Goal: Transaction & Acquisition: Purchase product/service

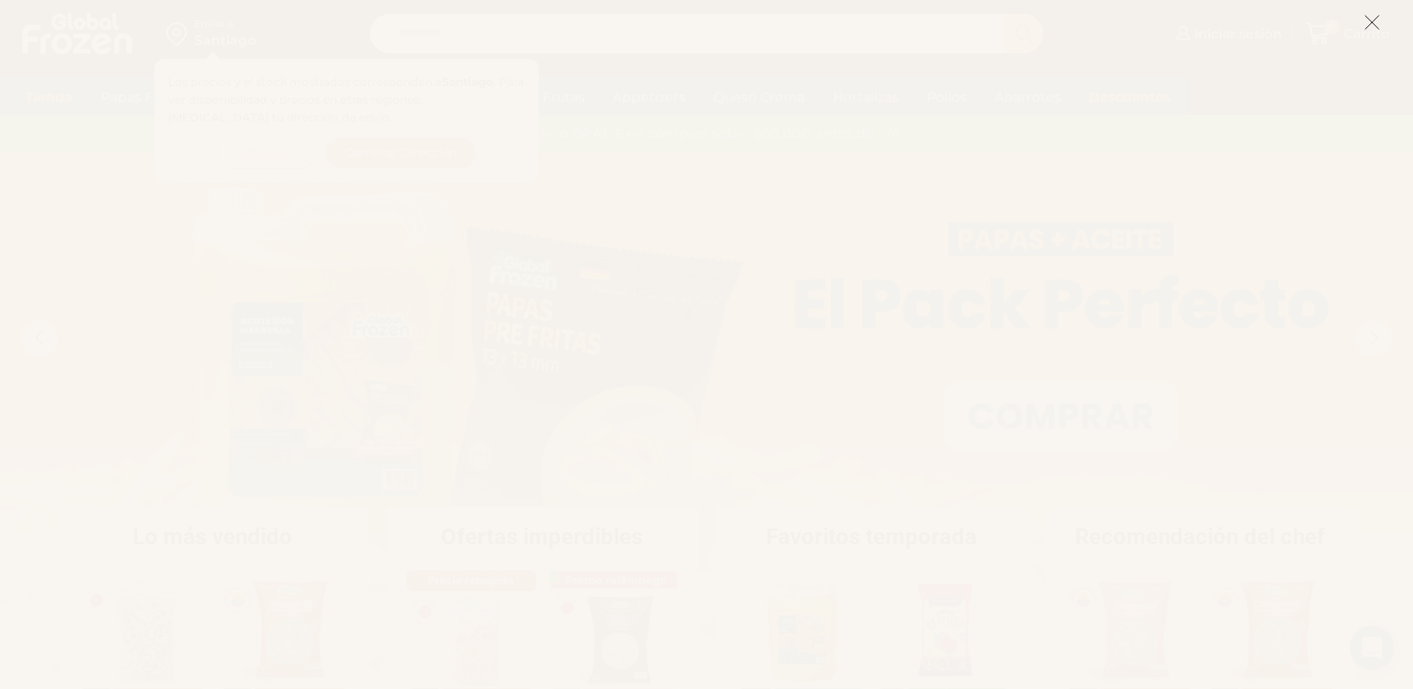
click at [1377, 18] on icon at bounding box center [1371, 22] width 17 height 17
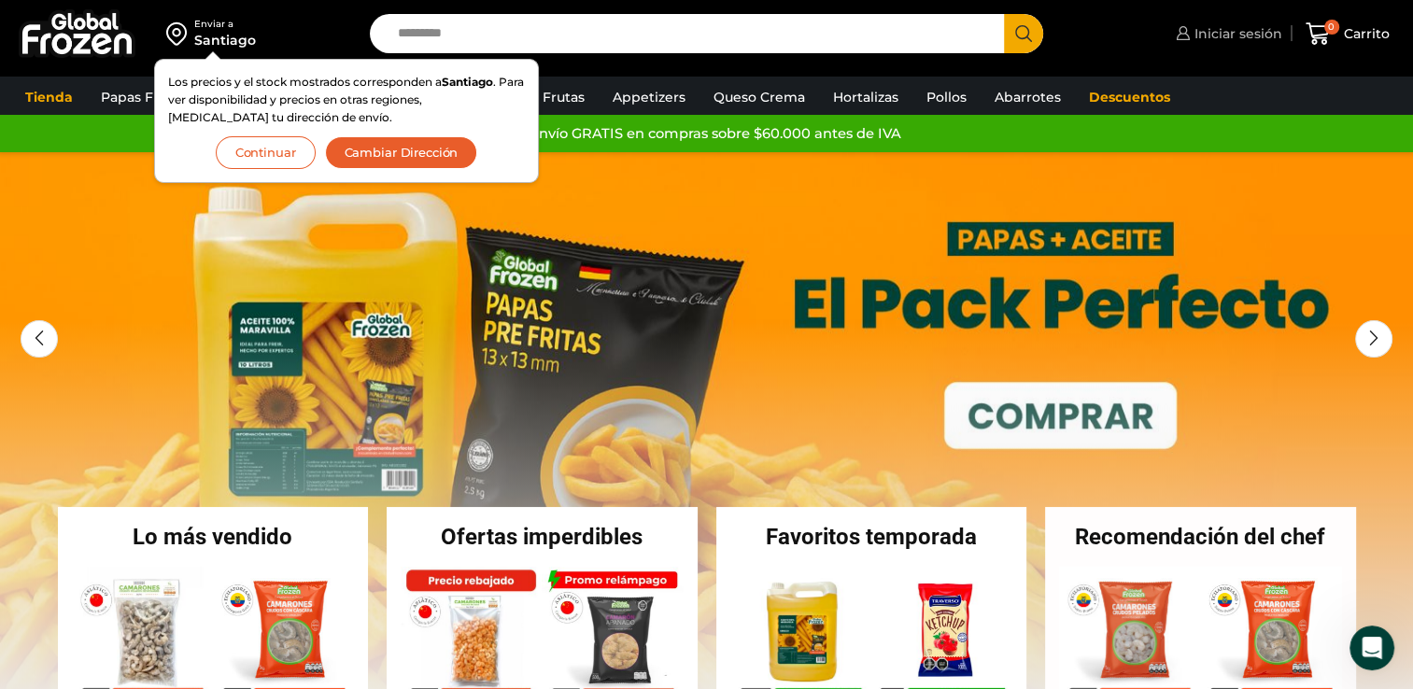
click at [1266, 37] on span "Iniciar sesión" at bounding box center [1236, 33] width 92 height 19
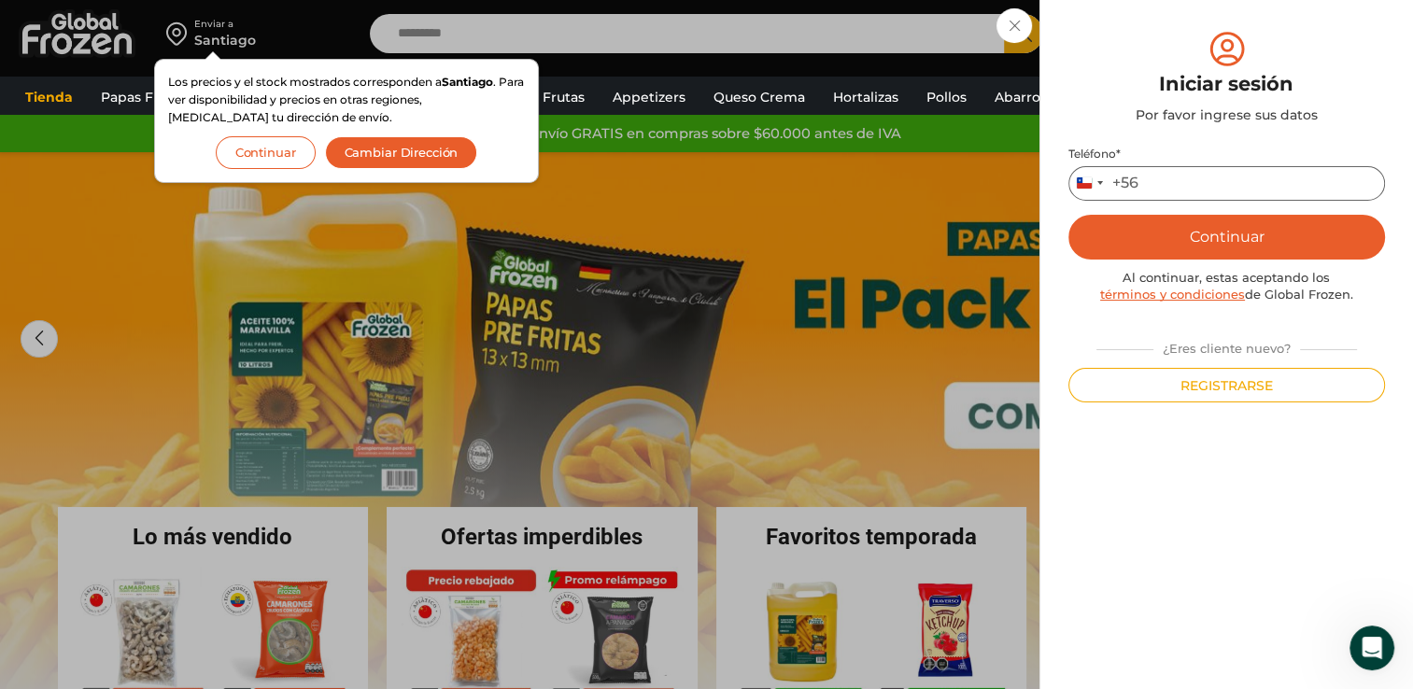
click at [1188, 187] on input "Teléfono *" at bounding box center [1226, 183] width 317 height 35
type input "*********"
click at [1195, 216] on button "Continuar" at bounding box center [1226, 237] width 317 height 45
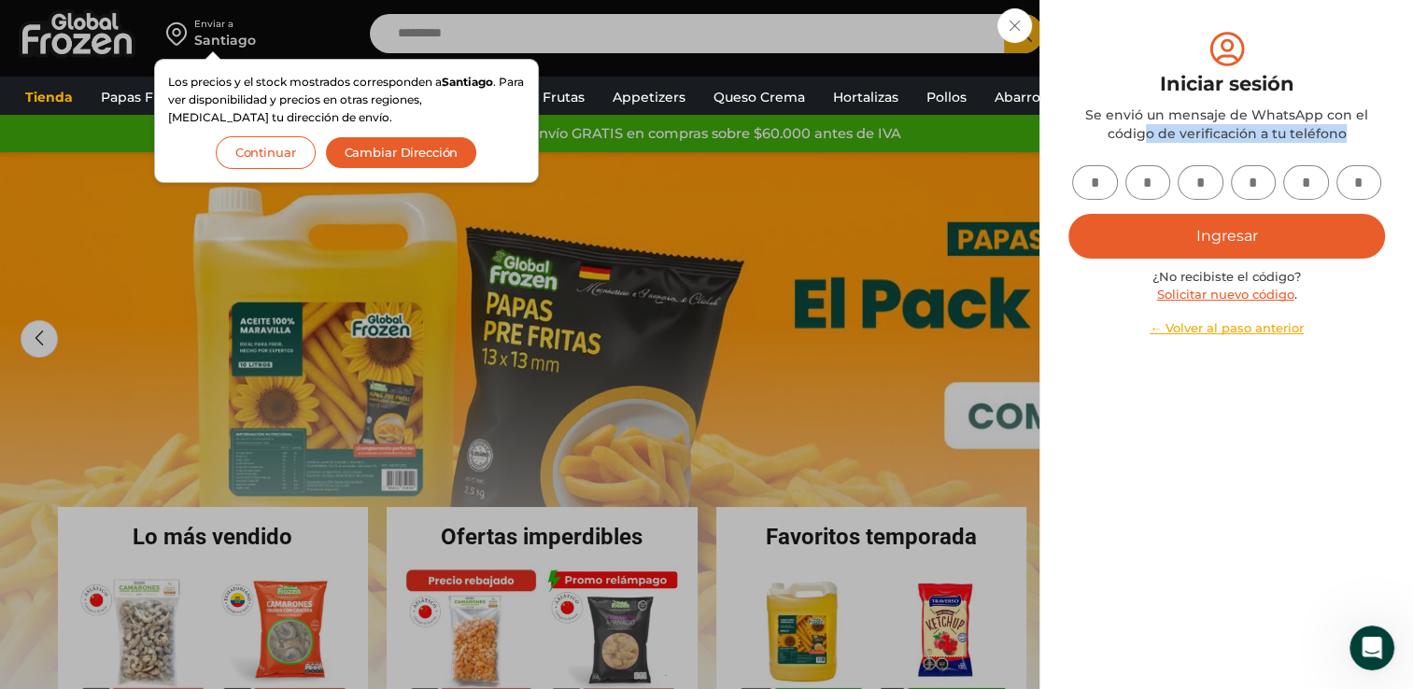
drag, startPoint x: 1080, startPoint y: 181, endPoint x: 1083, endPoint y: 144, distance: 37.5
click at [1083, 144] on div "Iniciar sesión Por favor ingrese sus datos Iniciar sesión Se envió un mensaje d…" at bounding box center [1226, 182] width 317 height 309
drag, startPoint x: 1083, startPoint y: 144, endPoint x: 1109, endPoint y: 183, distance: 47.1
click at [1109, 183] on input "text" at bounding box center [1095, 182] width 46 height 35
type input "*"
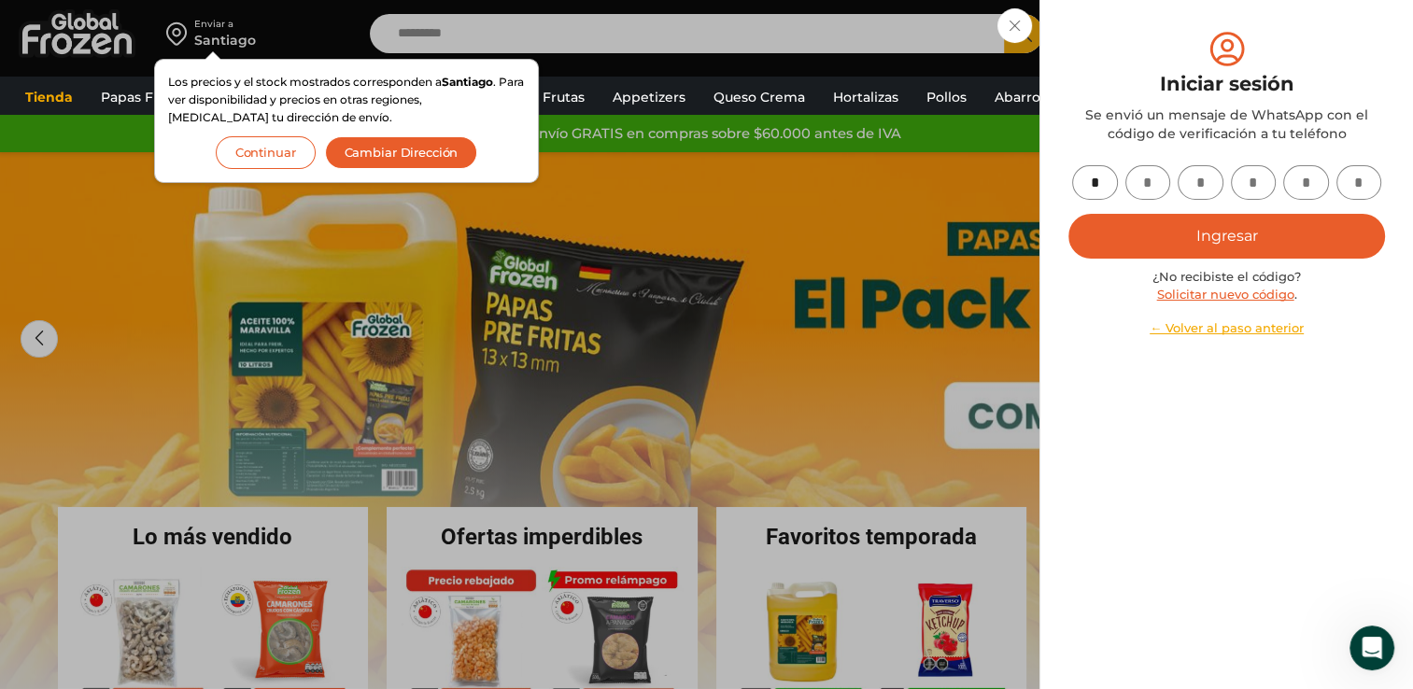
type input "*"
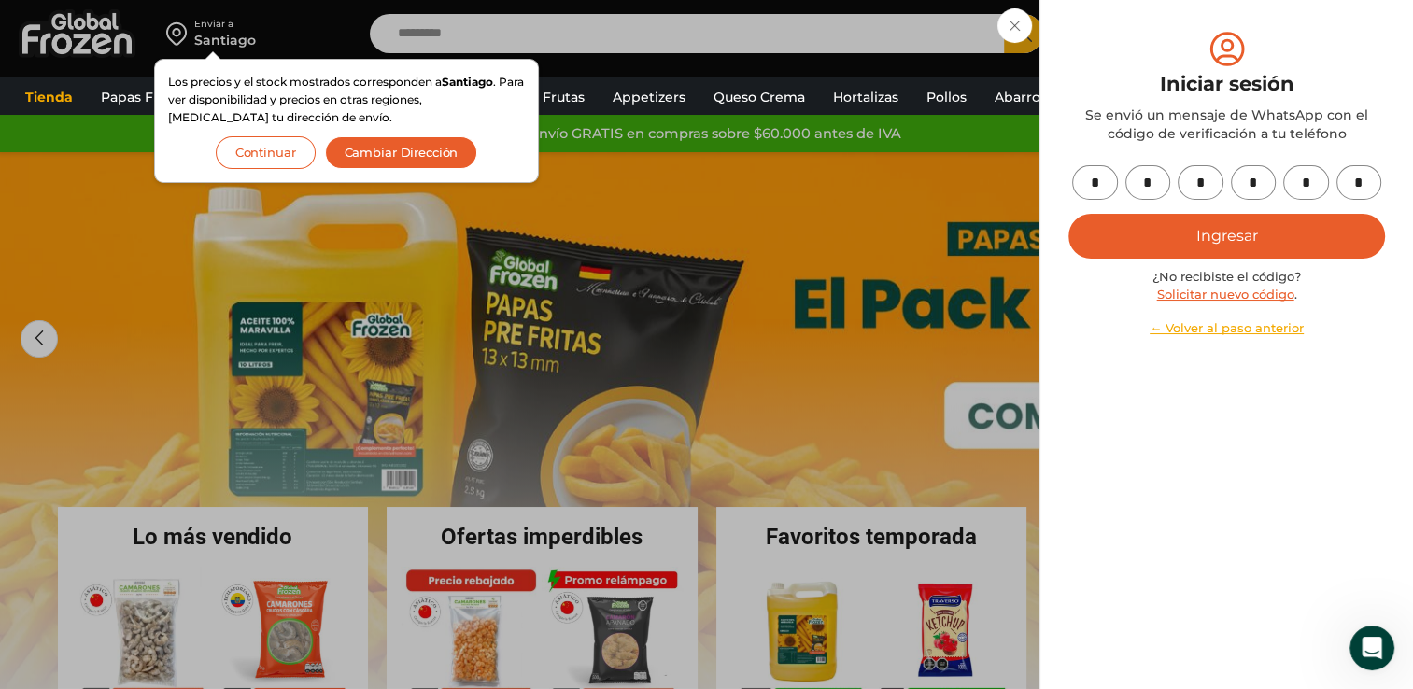
click at [1199, 228] on button "Ingresar" at bounding box center [1226, 236] width 317 height 45
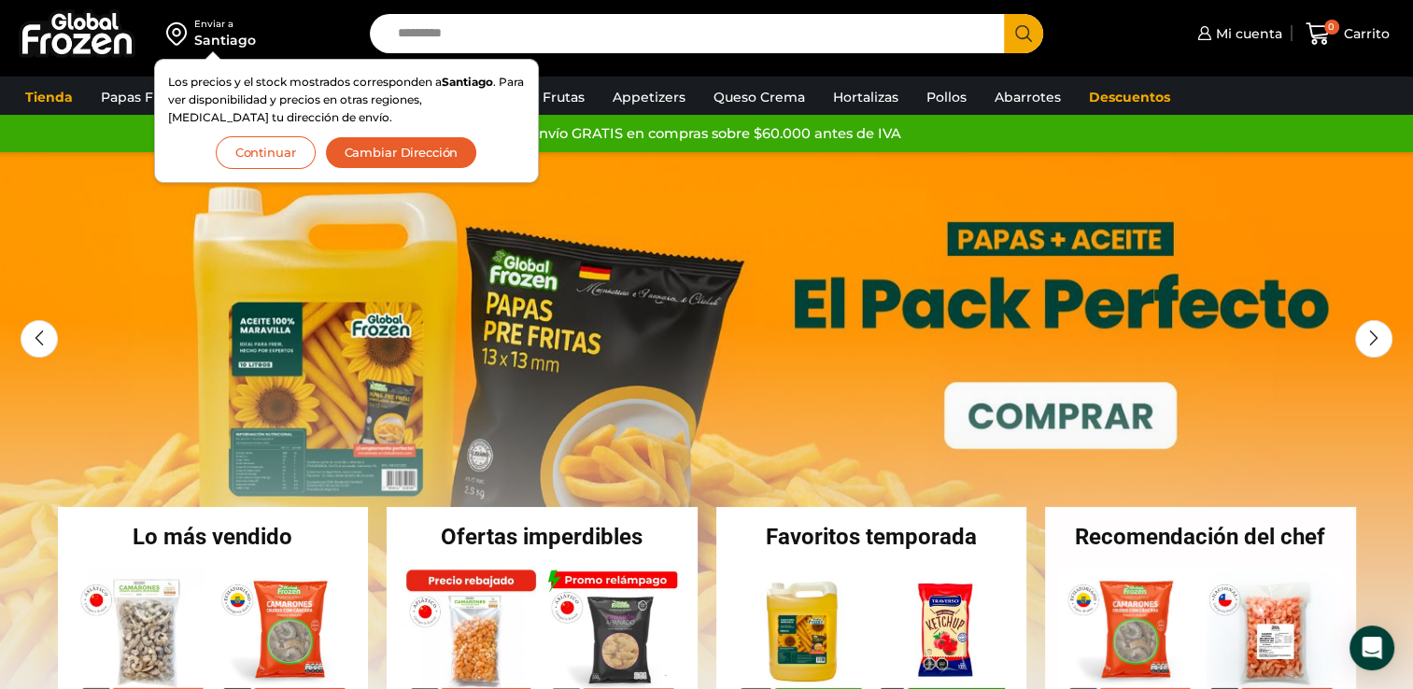
click at [280, 154] on button "Continuar" at bounding box center [266, 152] width 100 height 33
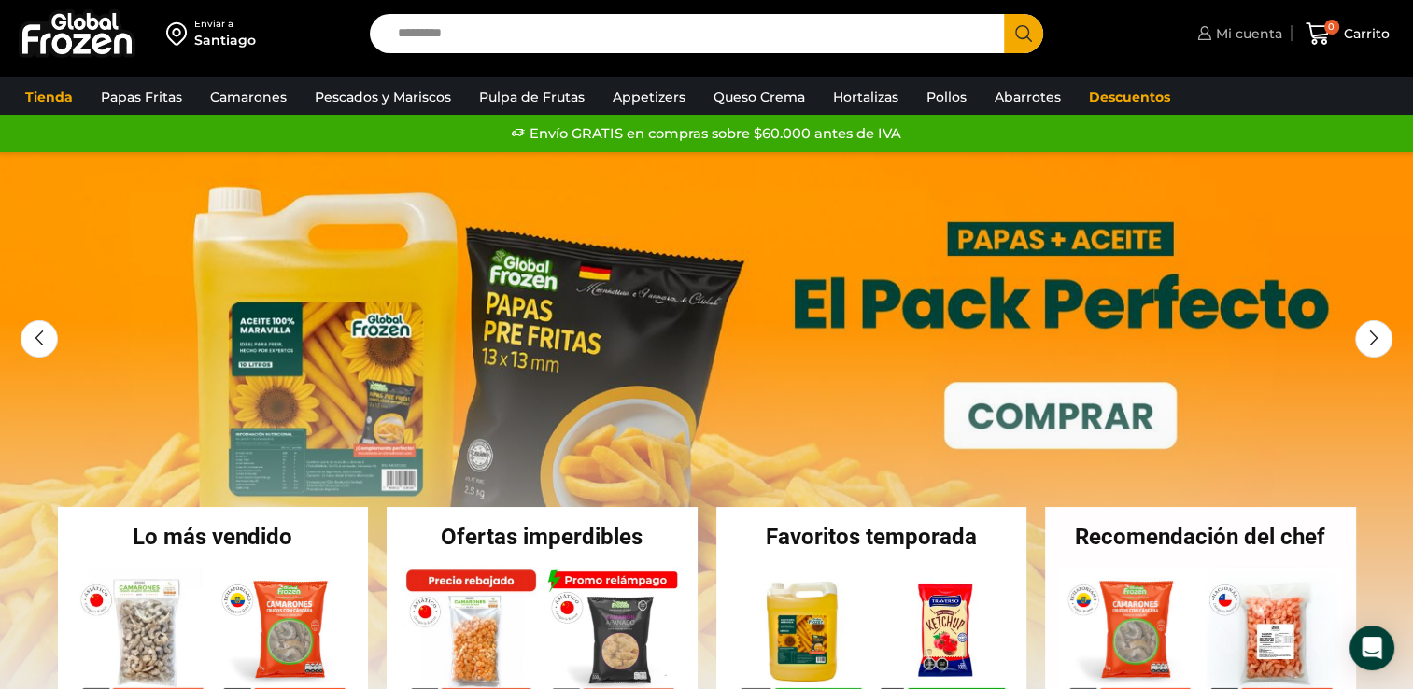
click at [1246, 34] on span "Mi cuenta" at bounding box center [1246, 33] width 71 height 19
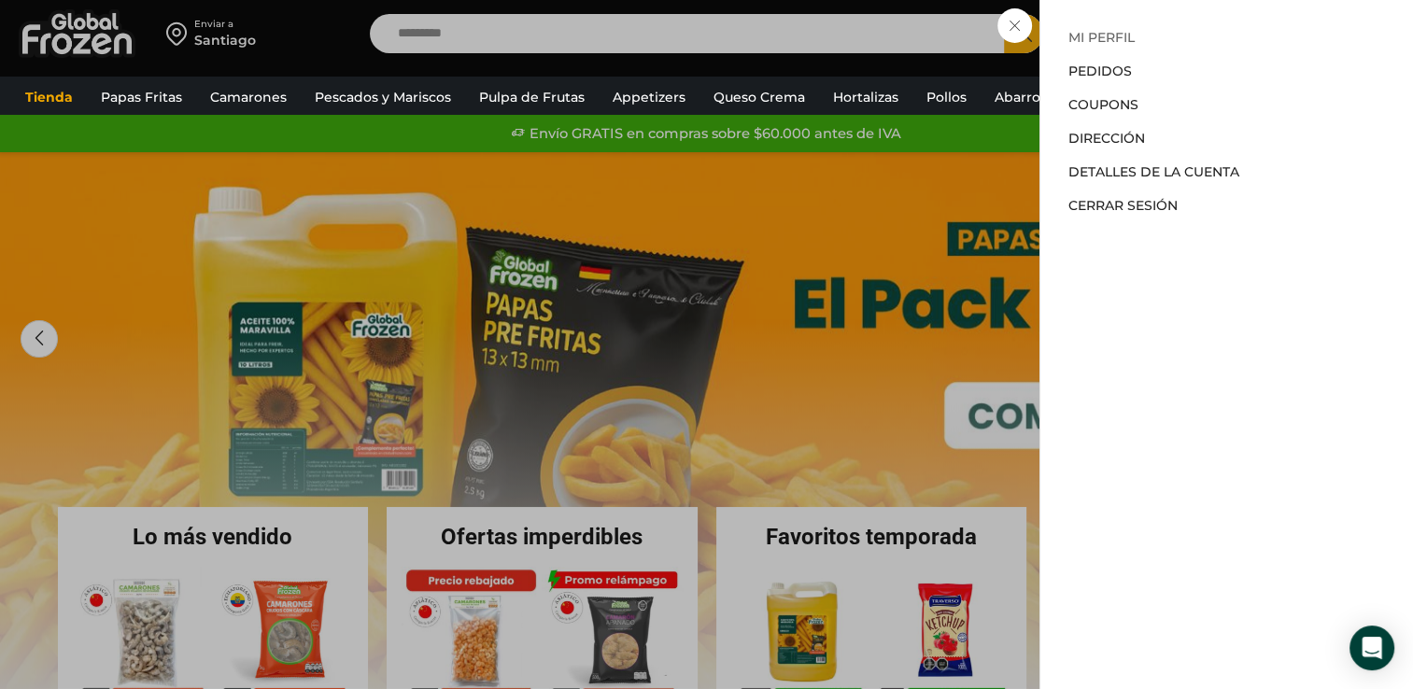
click at [1085, 43] on link "Mi perfil" at bounding box center [1101, 37] width 66 height 17
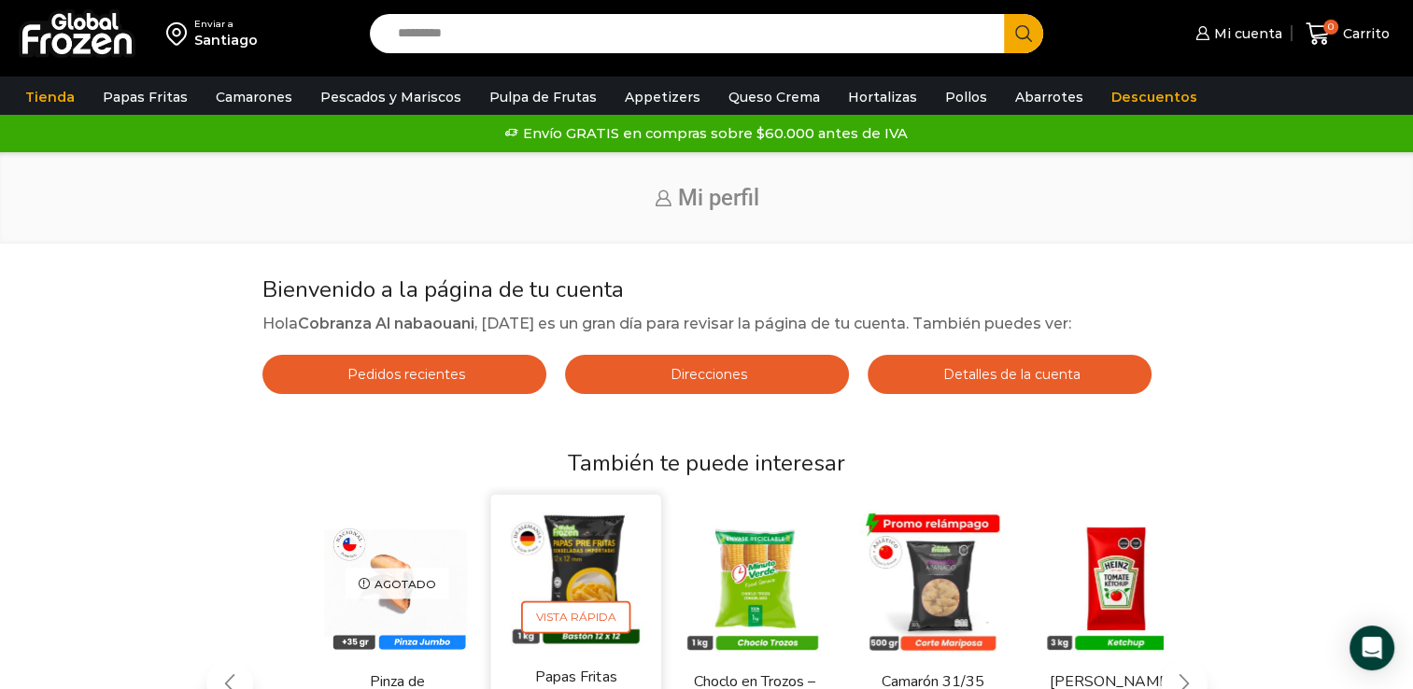
click at [781, 148] on div "Enviar a [GEOGRAPHIC_DATA] Search input Search Mi cuenta" at bounding box center [706, 494] width 1413 height 988
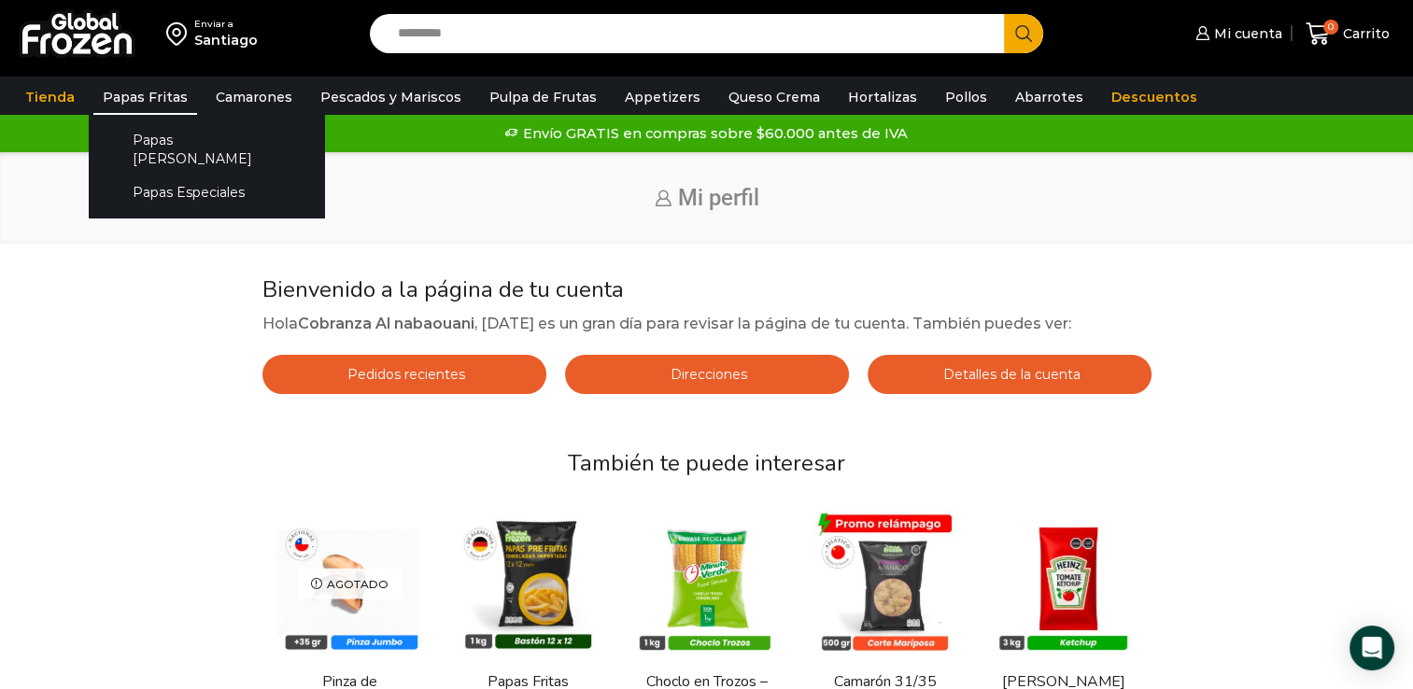
click at [151, 103] on link "Papas Fritas" at bounding box center [145, 96] width 104 height 35
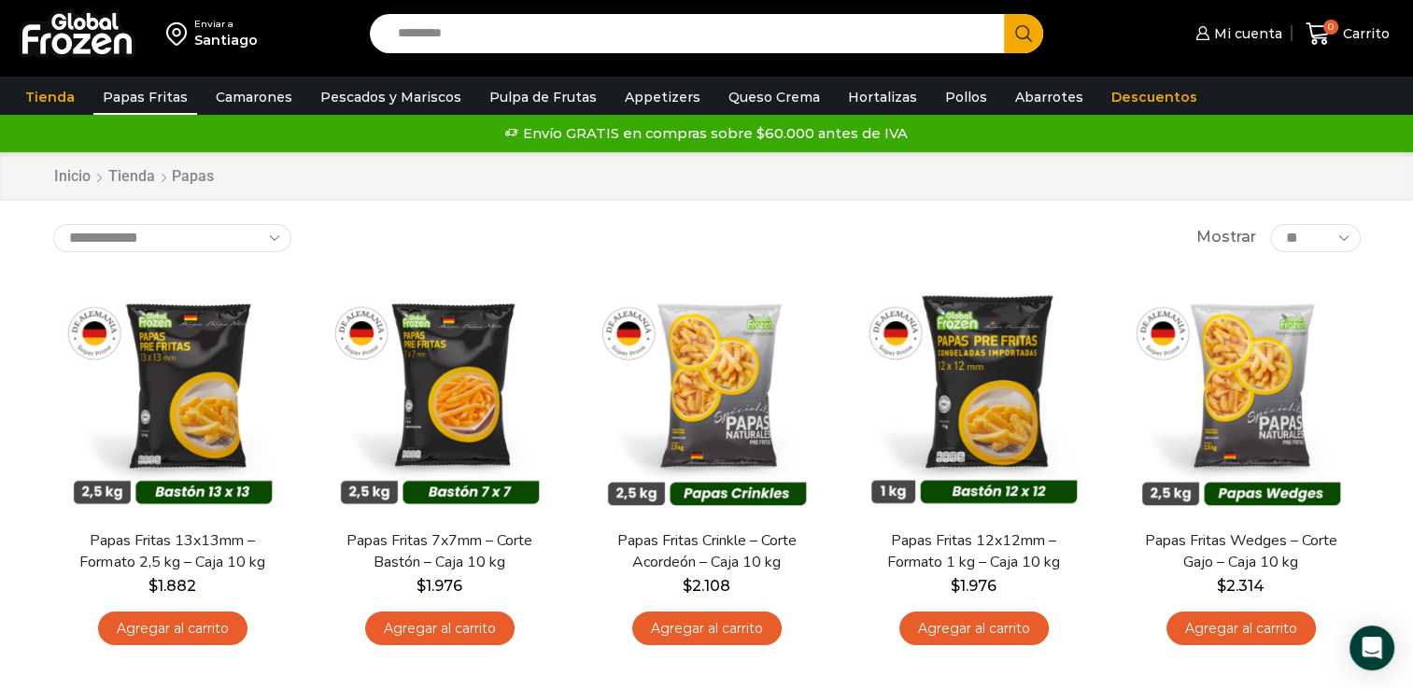
drag, startPoint x: 1399, startPoint y: 184, endPoint x: 1401, endPoint y: 196, distance: 12.3
click at [1401, 196] on div "Inicio Tienda Papas" at bounding box center [706, 176] width 1413 height 49
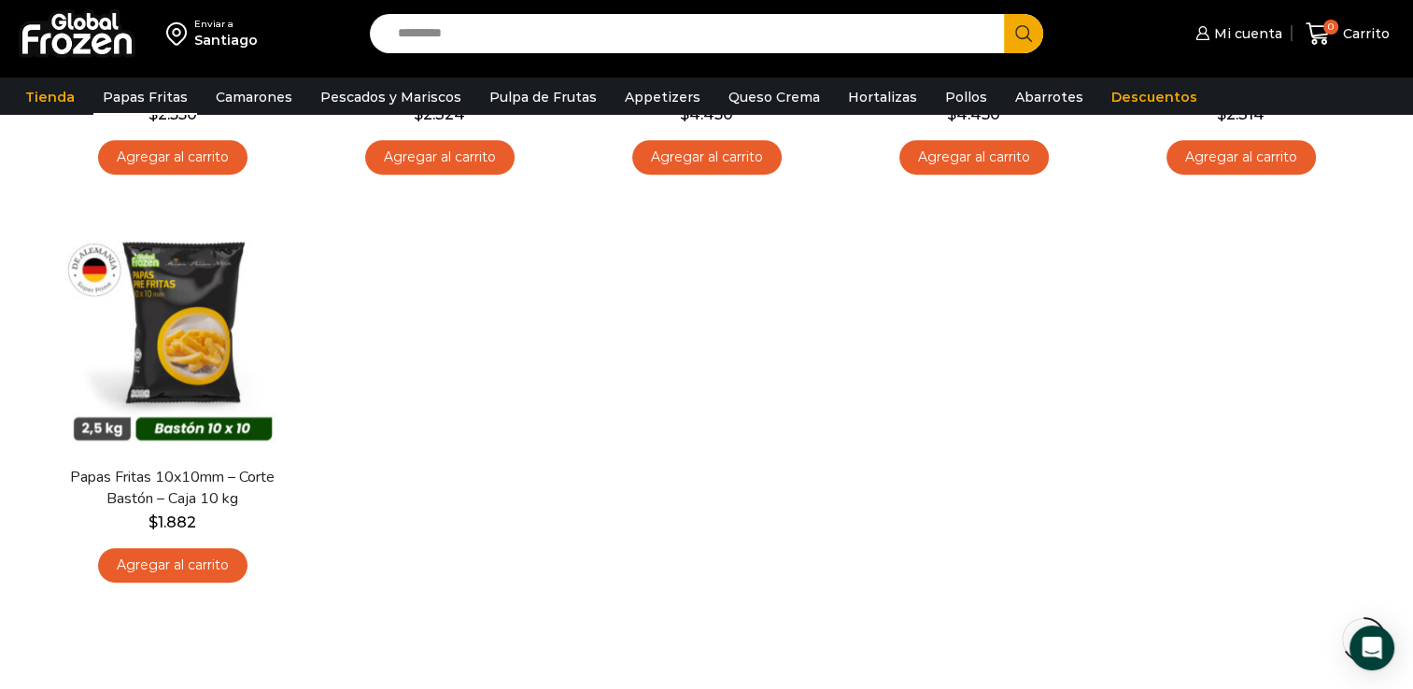
scroll to position [890, 0]
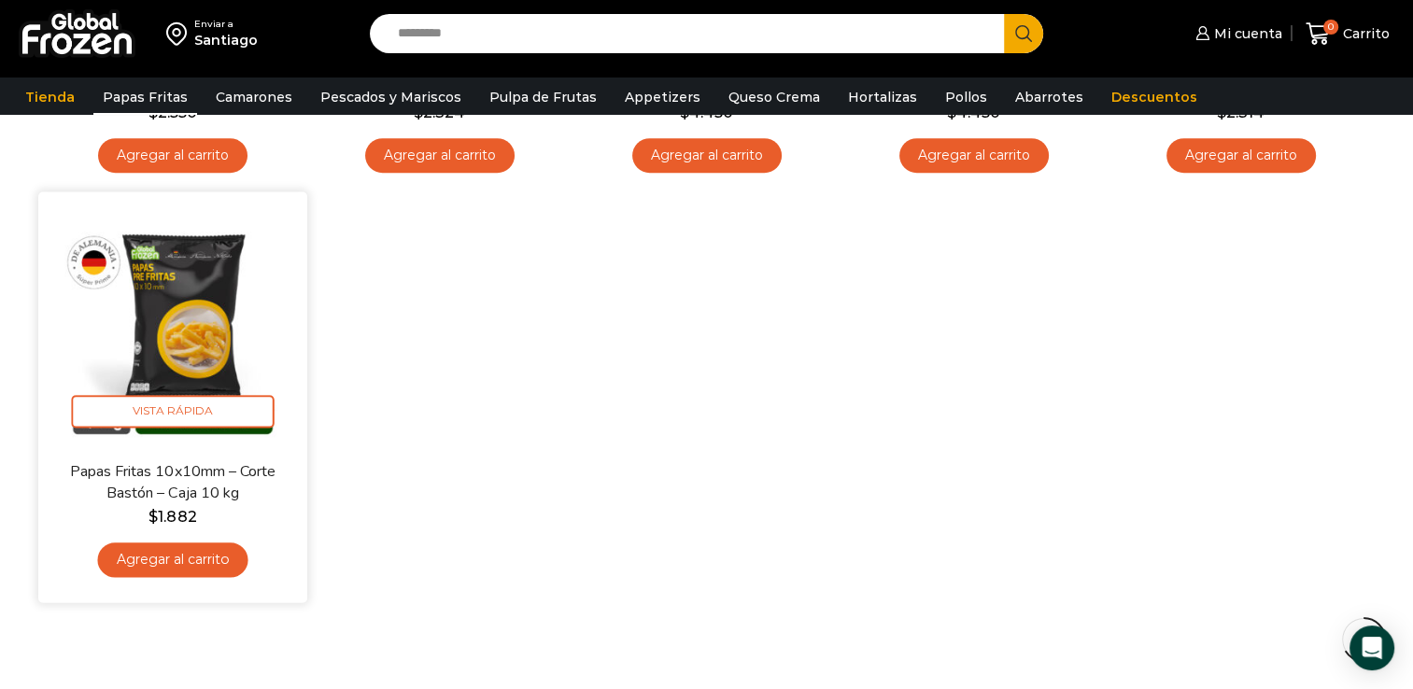
click at [192, 290] on img at bounding box center [172, 326] width 241 height 241
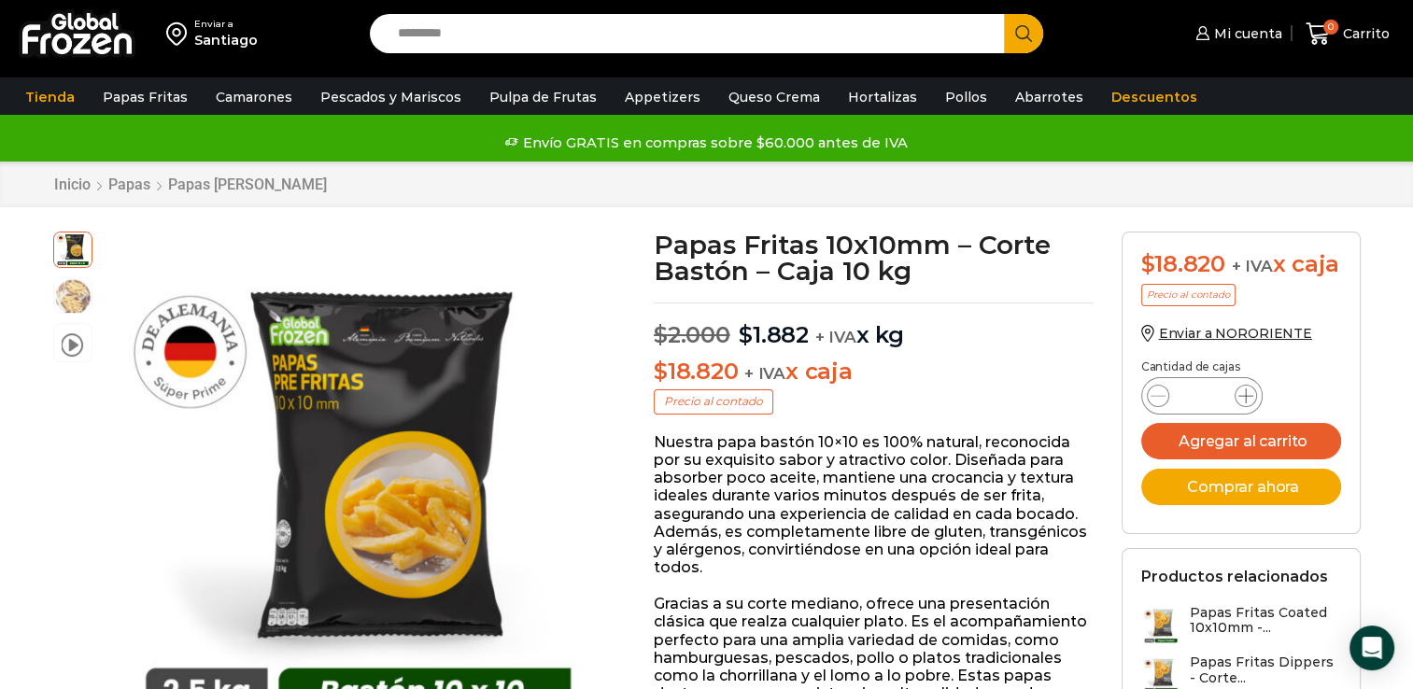
click at [1246, 403] on icon at bounding box center [1245, 395] width 15 height 15
click at [1247, 407] on span at bounding box center [1245, 396] width 22 height 22
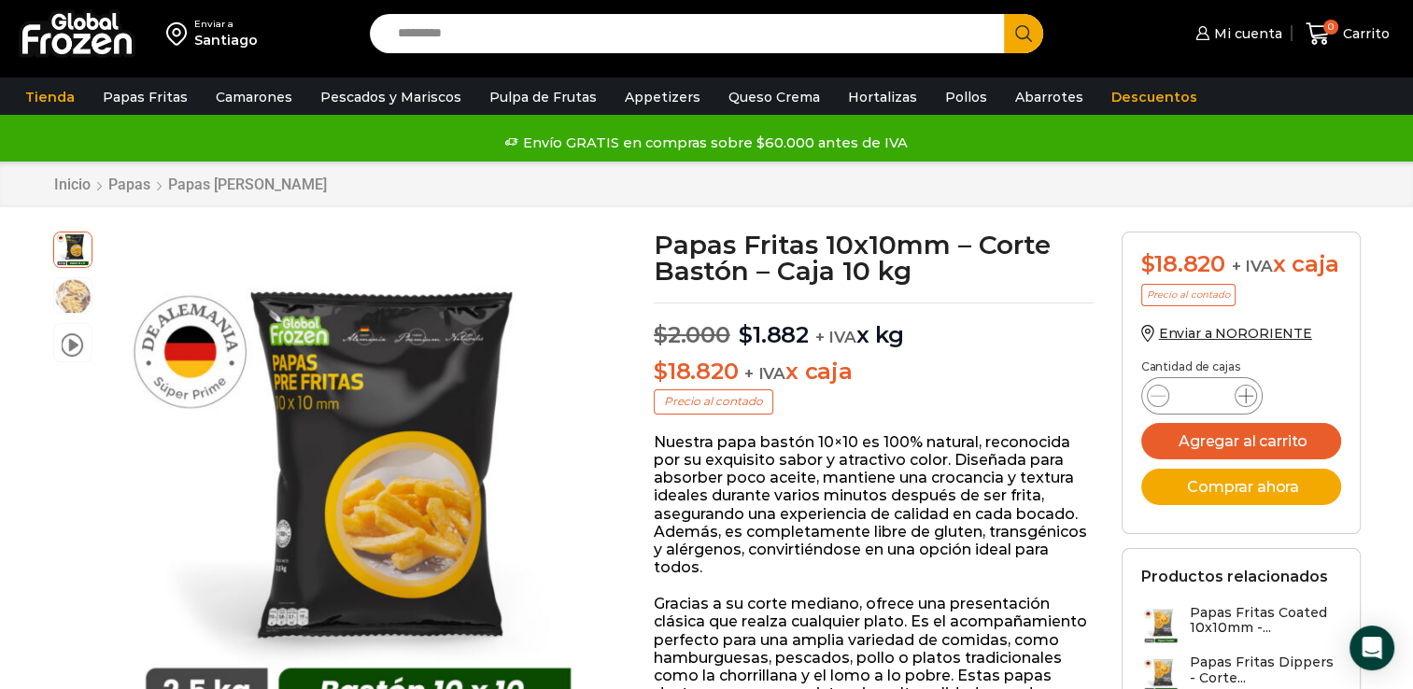
type input "*"
click at [1241, 505] on button "Comprar ahora" at bounding box center [1241, 487] width 200 height 36
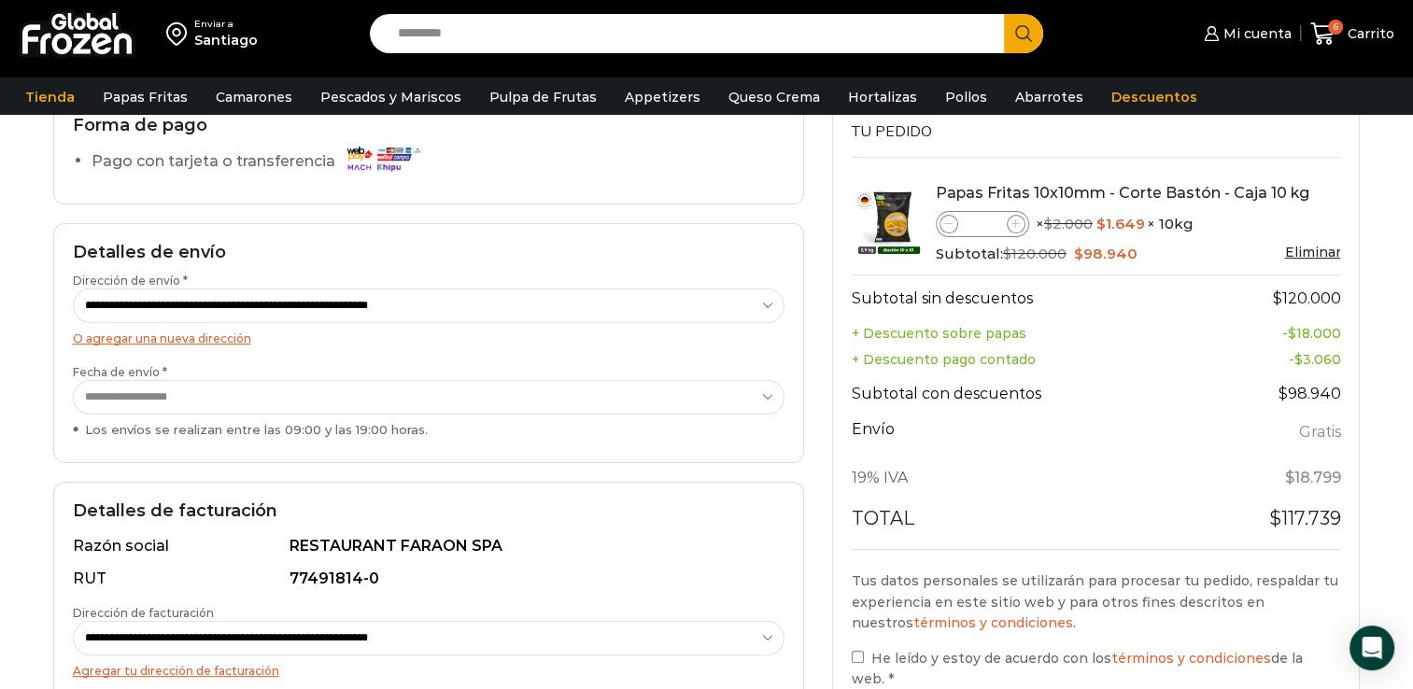
scroll to position [231, 0]
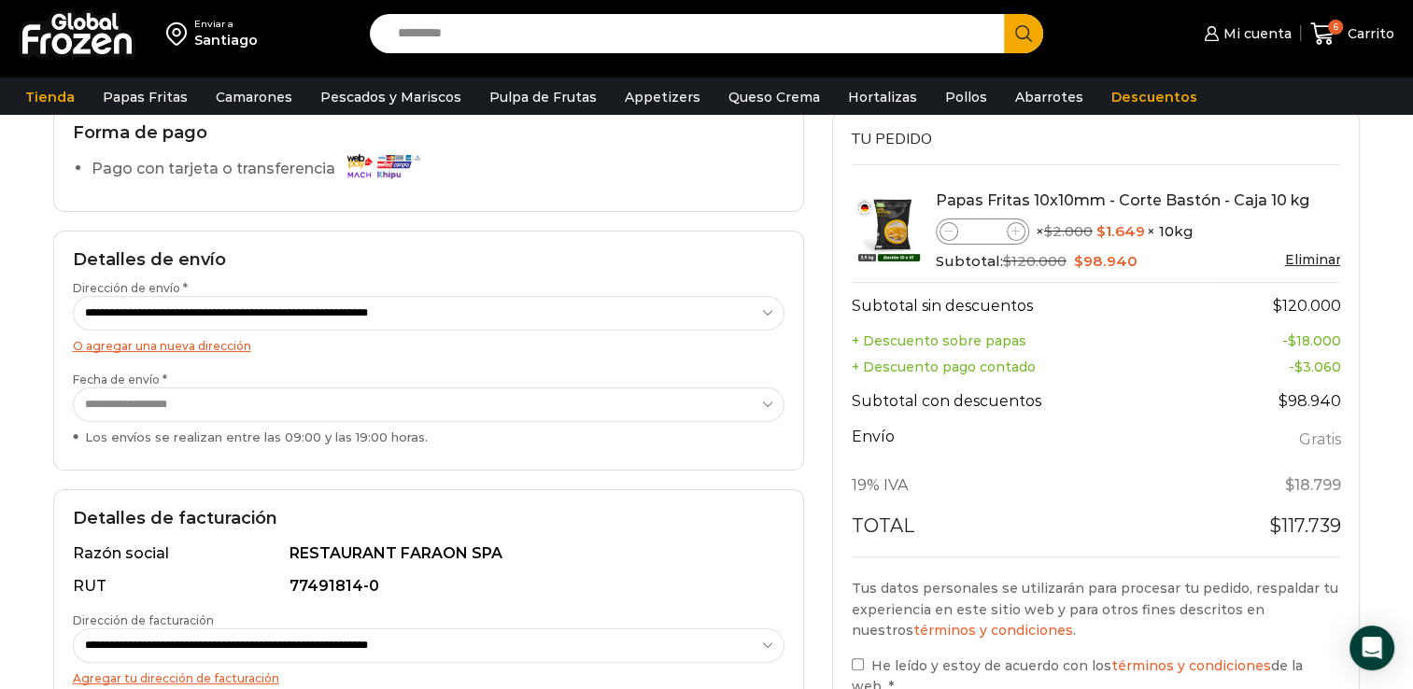
click at [1014, 235] on icon at bounding box center [1015, 231] width 8 height 8
type input "*"
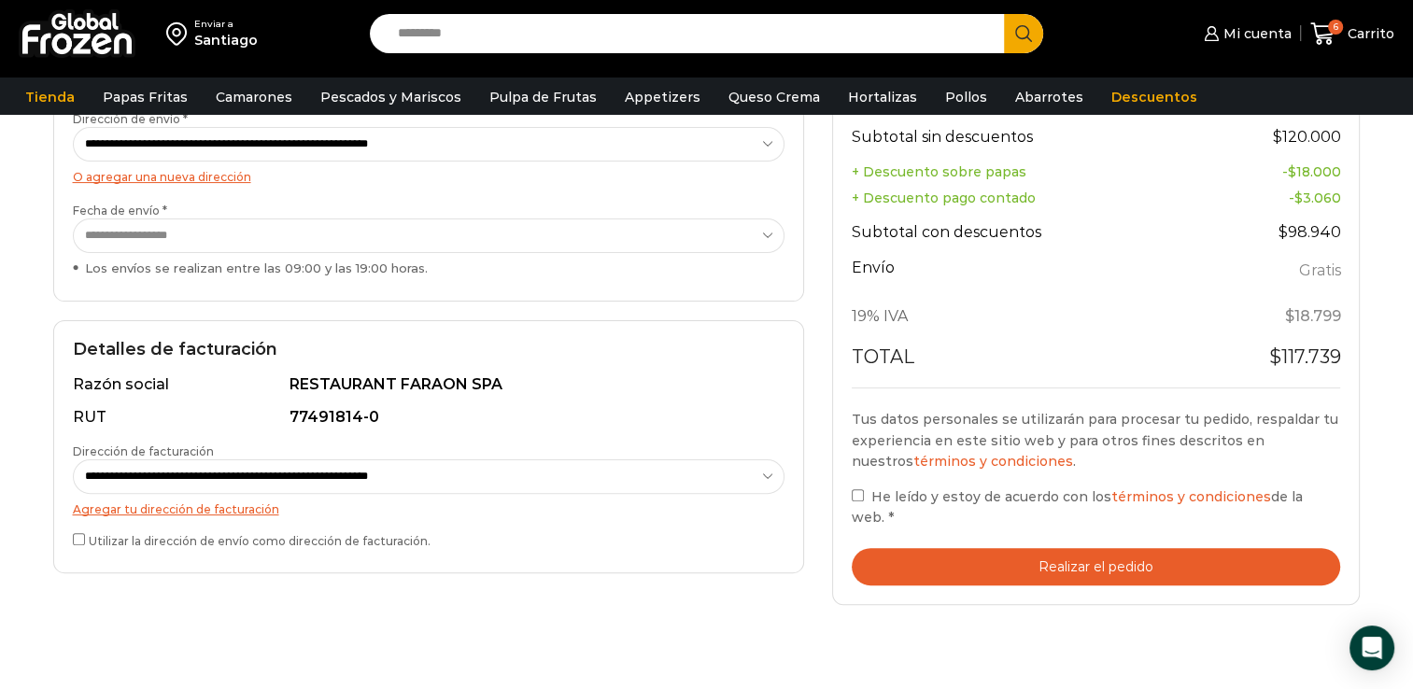
scroll to position [445, 0]
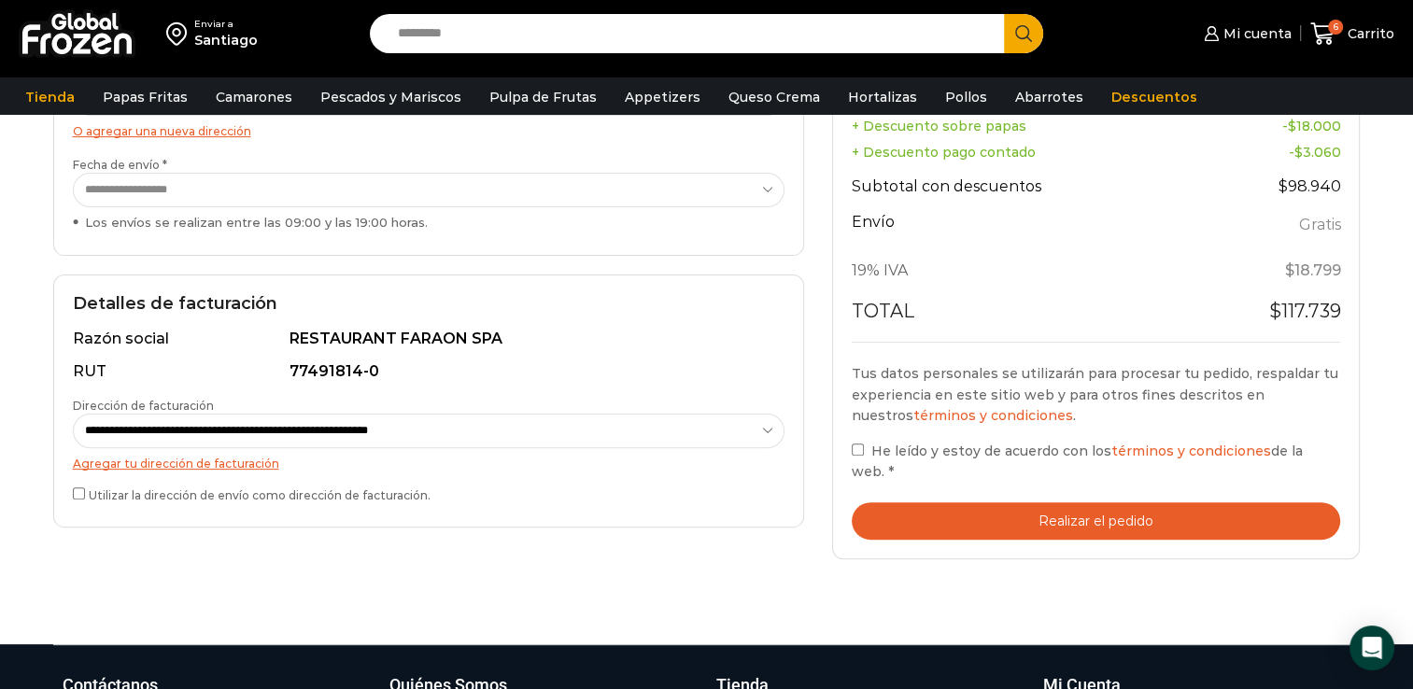
click at [1203, 537] on button "Realizar el pedido" at bounding box center [1096, 521] width 489 height 38
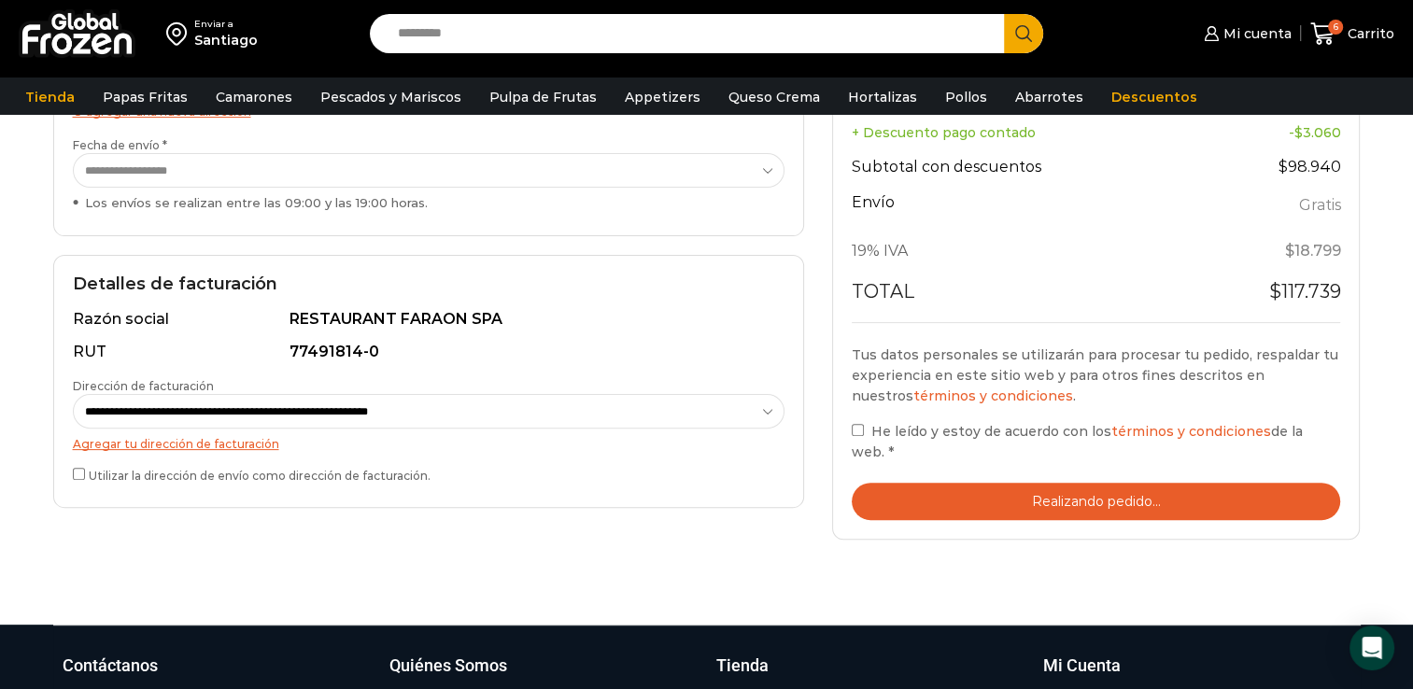
scroll to position [469, 0]
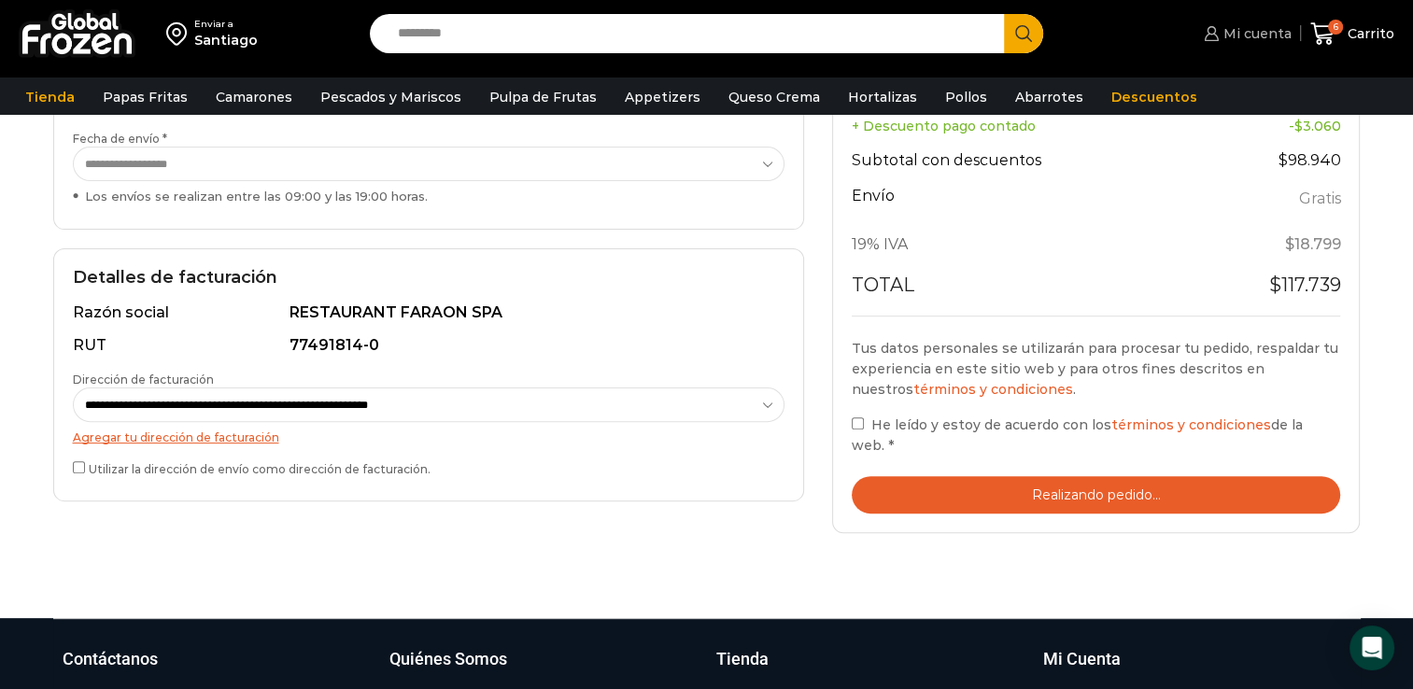
click at [1246, 43] on link "Mi cuenta" at bounding box center [1245, 33] width 92 height 37
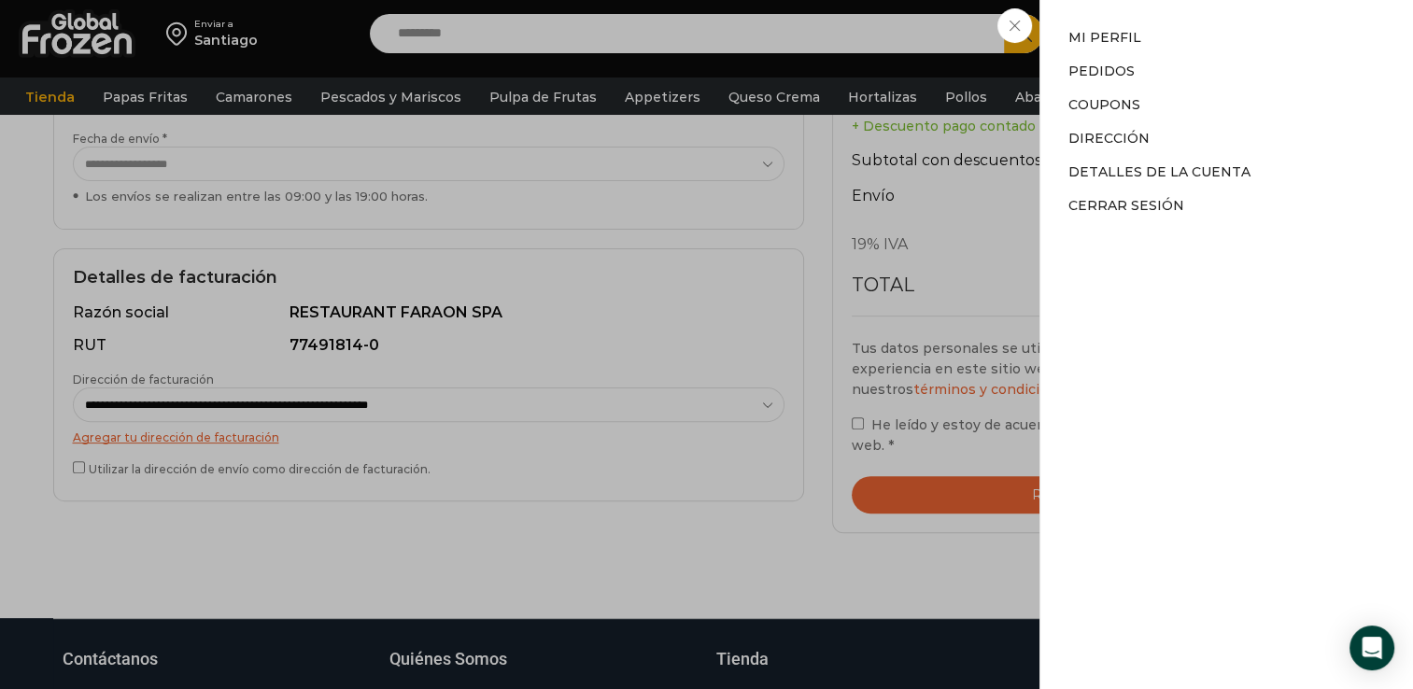
click at [1199, 24] on div "Mi cuenta Mi cuenta Mi perfil Pedidos Descargas Coupons Dirección Detalles de l…" at bounding box center [1245, 33] width 92 height 37
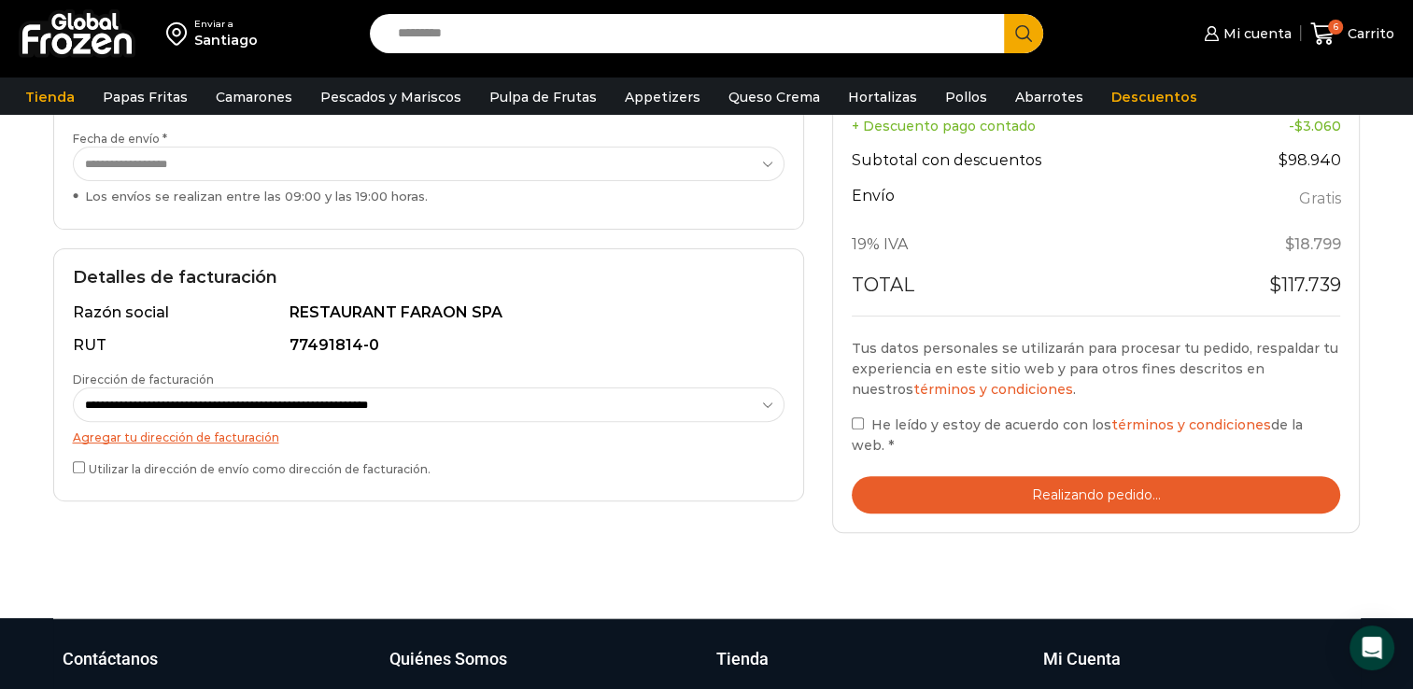
click at [1023, 25] on icon "Search button" at bounding box center [1023, 33] width 17 height 17
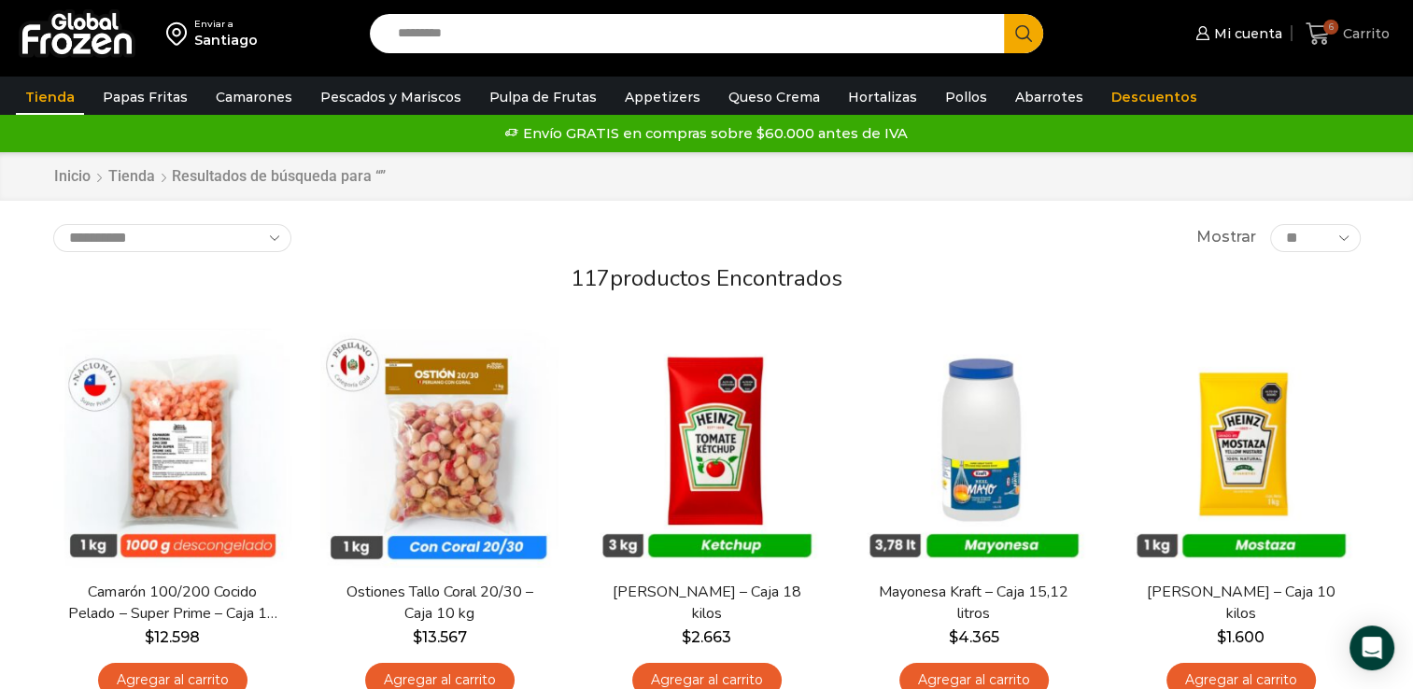
click at [1333, 20] on span "6" at bounding box center [1330, 27] width 15 height 15
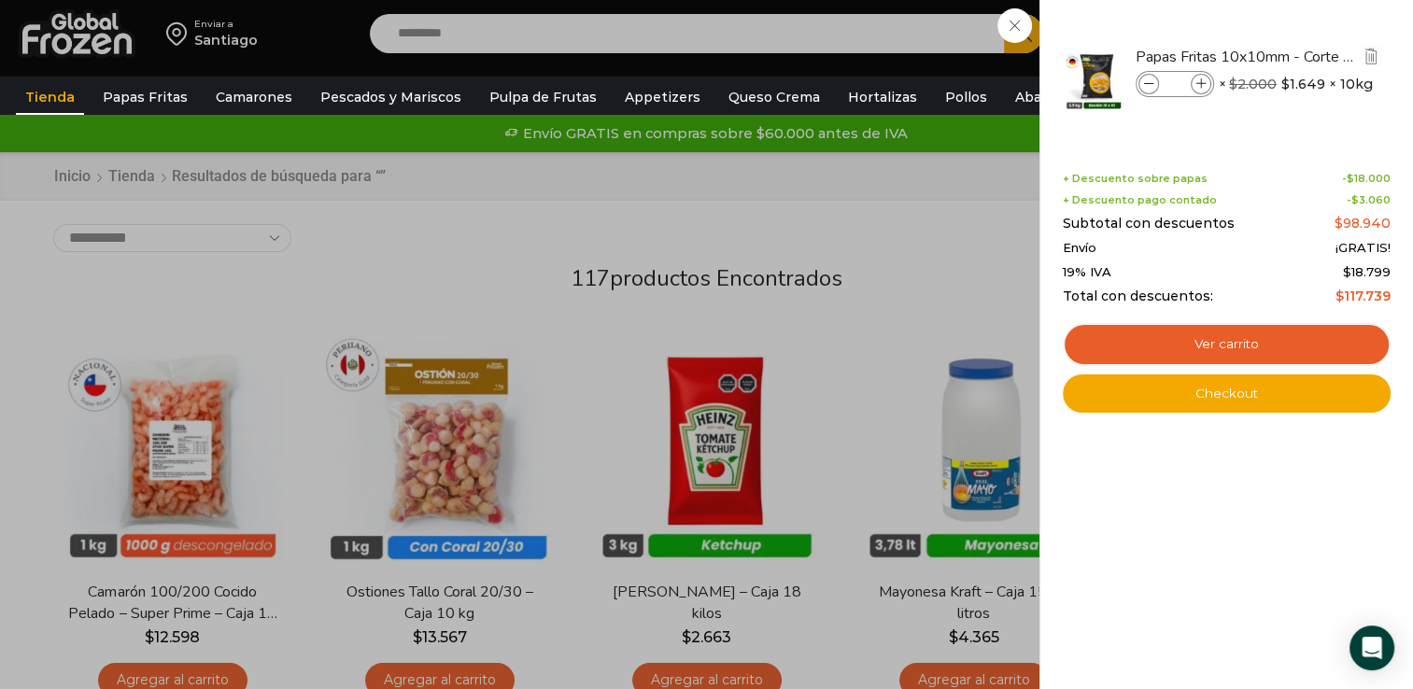
click at [1196, 82] on icon at bounding box center [1201, 84] width 10 height 10
type input "*"
click at [1150, 85] on icon at bounding box center [1149, 84] width 10 height 10
type input "*"
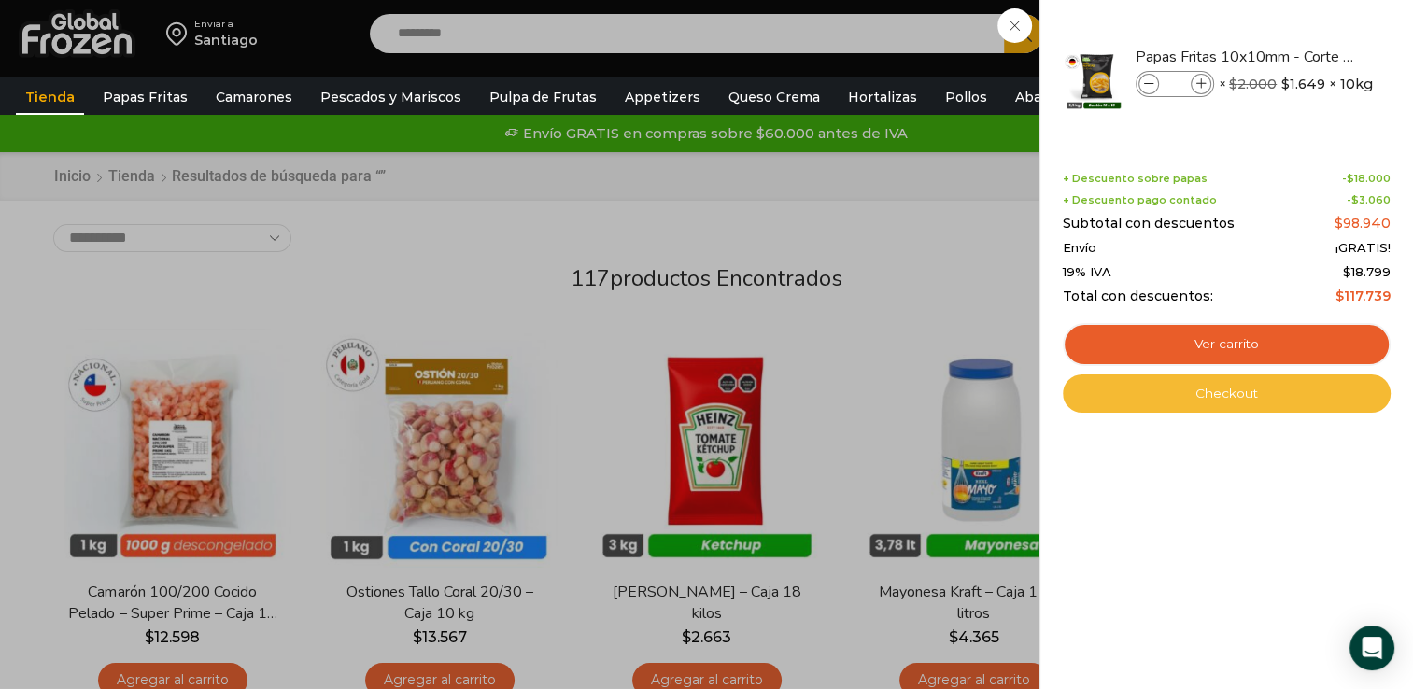
click at [1225, 410] on link "Checkout" at bounding box center [1227, 393] width 328 height 39
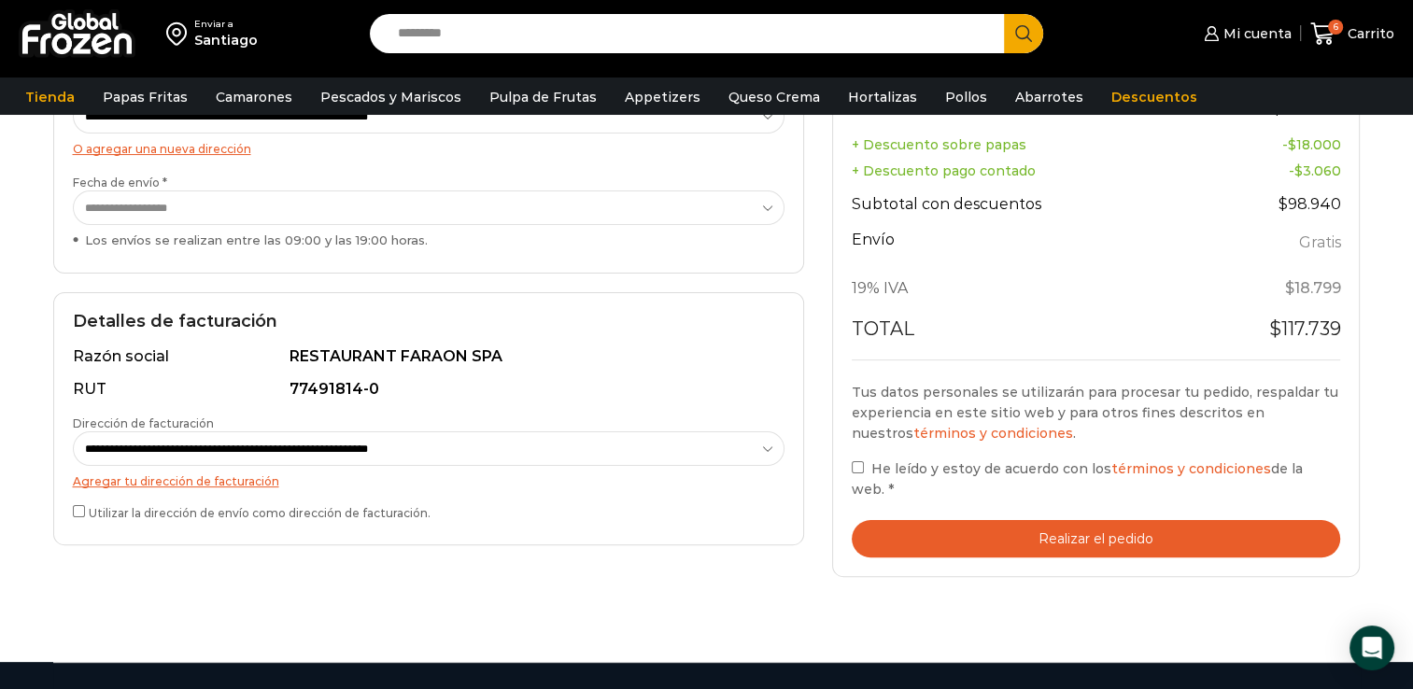
scroll to position [364, 0]
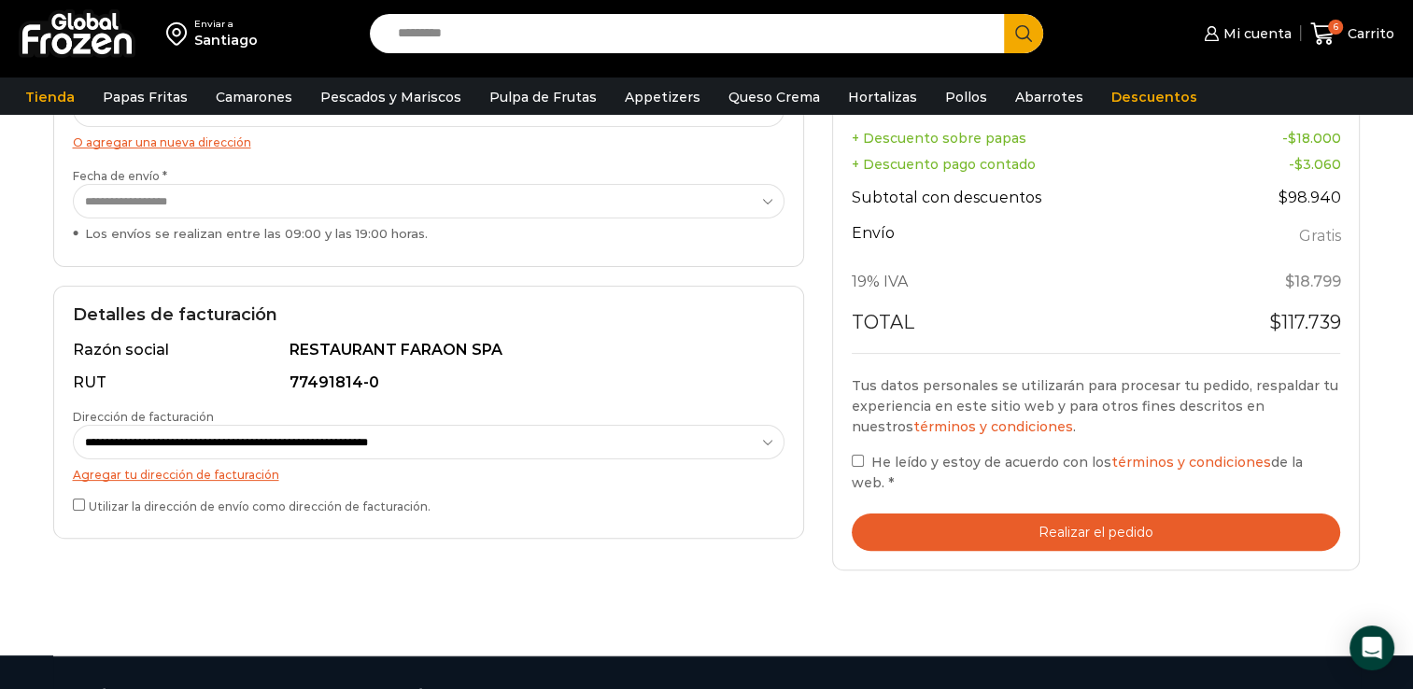
click at [1041, 542] on button "Realizar el pedido" at bounding box center [1096, 533] width 489 height 38
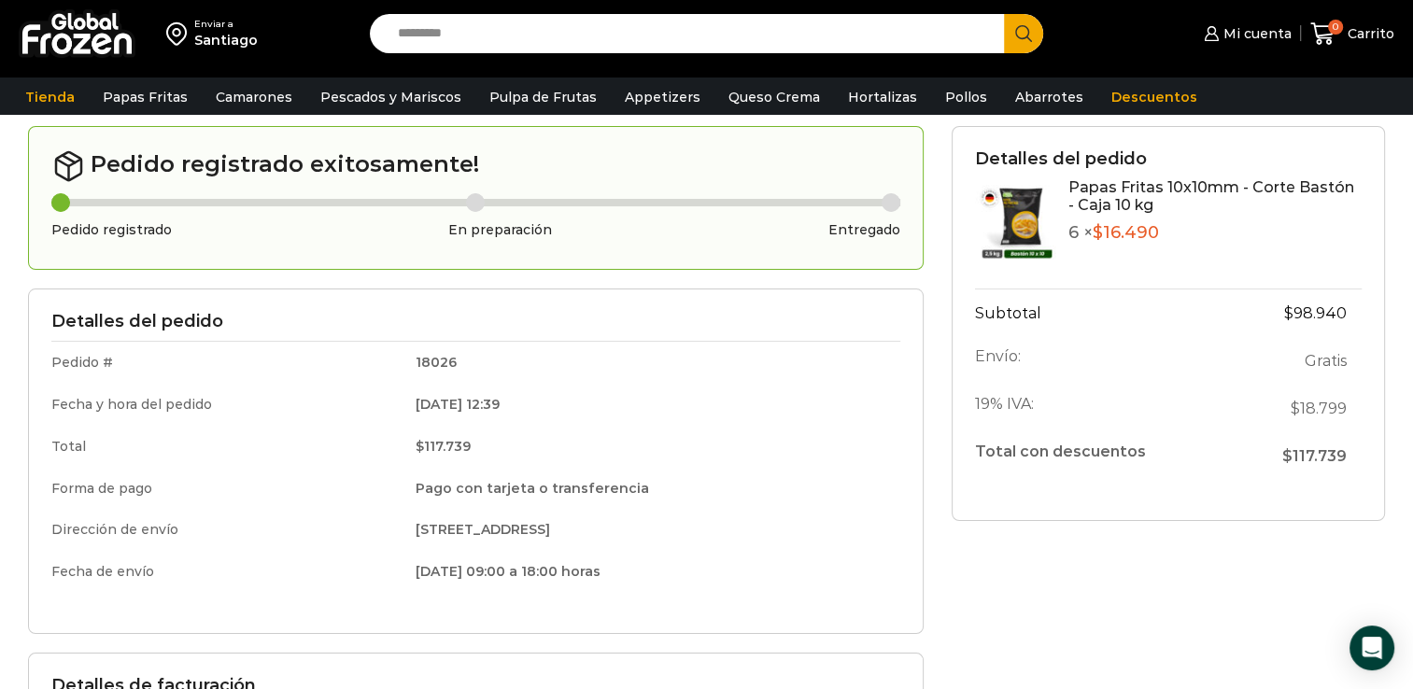
scroll to position [72, 0]
